Goal: Information Seeking & Learning: Check status

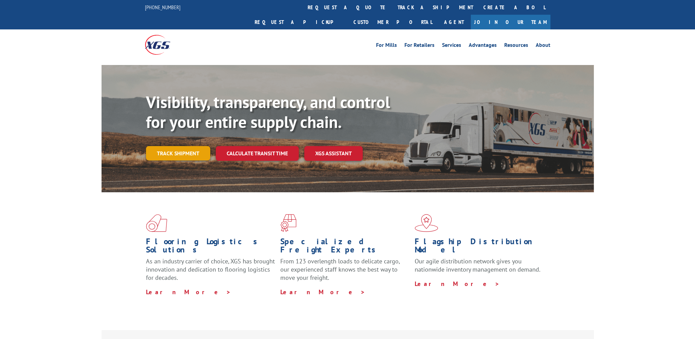
click at [164, 146] on link "Track shipment" at bounding box center [178, 153] width 64 height 14
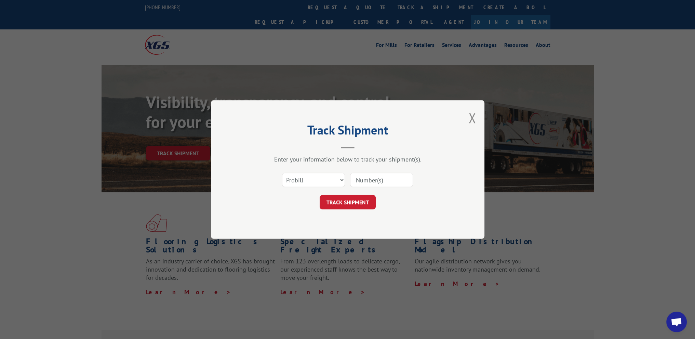
click at [371, 176] on input at bounding box center [381, 180] width 63 height 14
paste input "11725106"
type input "11725106"
click at [351, 196] on button "TRACK SHIPMENT" at bounding box center [348, 202] width 56 height 14
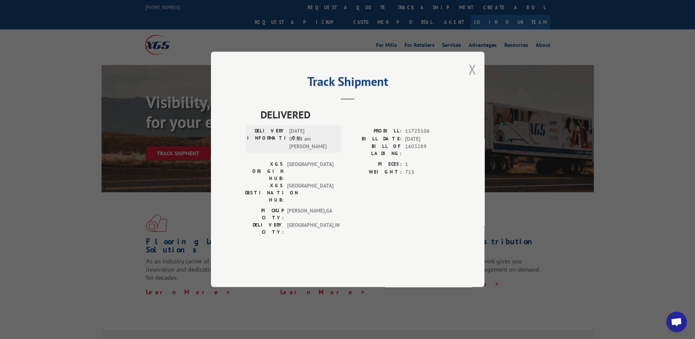
click at [473, 78] on button "Close modal" at bounding box center [472, 69] width 8 height 18
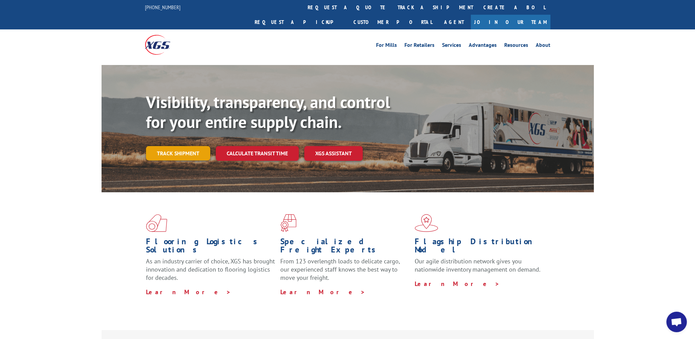
click at [194, 146] on link "Track shipment" at bounding box center [178, 153] width 64 height 14
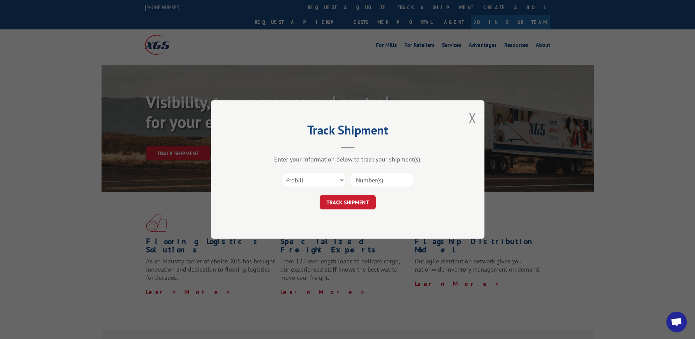
click at [364, 177] on input at bounding box center [381, 180] width 63 height 14
paste input "2552100"
type input "2552100"
click at [363, 199] on button "TRACK SHIPMENT" at bounding box center [348, 202] width 56 height 14
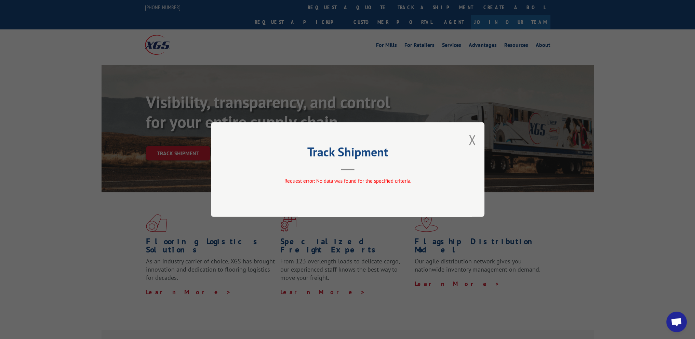
click at [472, 139] on button "Close modal" at bounding box center [472, 140] width 8 height 18
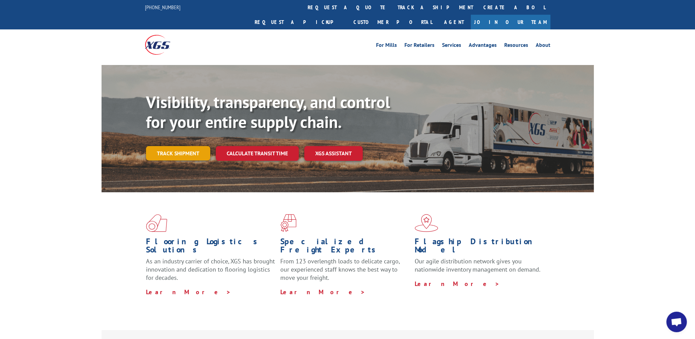
click at [176, 146] on link "Track shipment" at bounding box center [178, 153] width 64 height 14
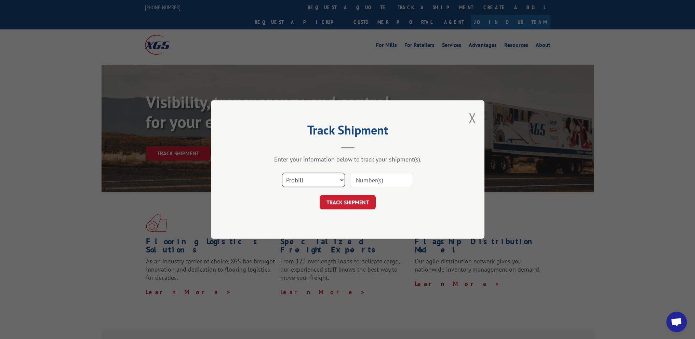
click at [303, 180] on select "Select category... Probill BOL PO" at bounding box center [313, 180] width 63 height 14
select select "po"
click at [282, 173] on select "Select category... Probill BOL PO" at bounding box center [313, 180] width 63 height 14
click at [351, 180] on input at bounding box center [381, 180] width 63 height 14
paste input "11725106"
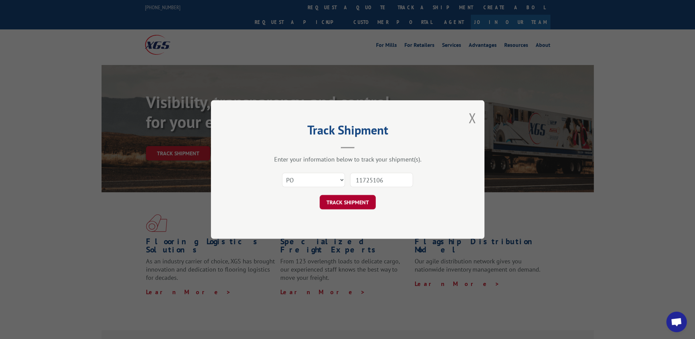
type input "11725106"
click at [366, 204] on button "TRACK SHIPMENT" at bounding box center [348, 202] width 56 height 14
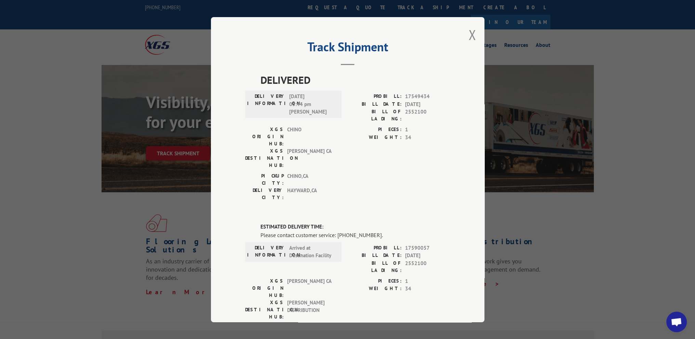
drag, startPoint x: 468, startPoint y: 35, endPoint x: 442, endPoint y: 35, distance: 25.3
click at [468, 35] on button "Close modal" at bounding box center [472, 35] width 8 height 18
